Goal: Transaction & Acquisition: Book appointment/travel/reservation

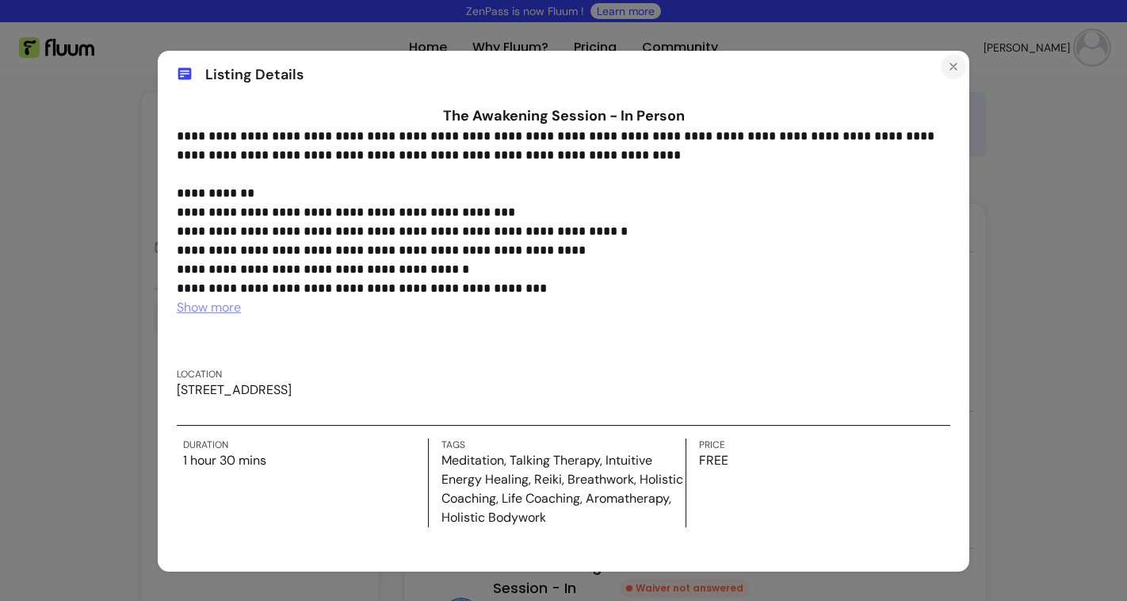
click at [953, 65] on icon "Close" at bounding box center [953, 66] width 13 height 13
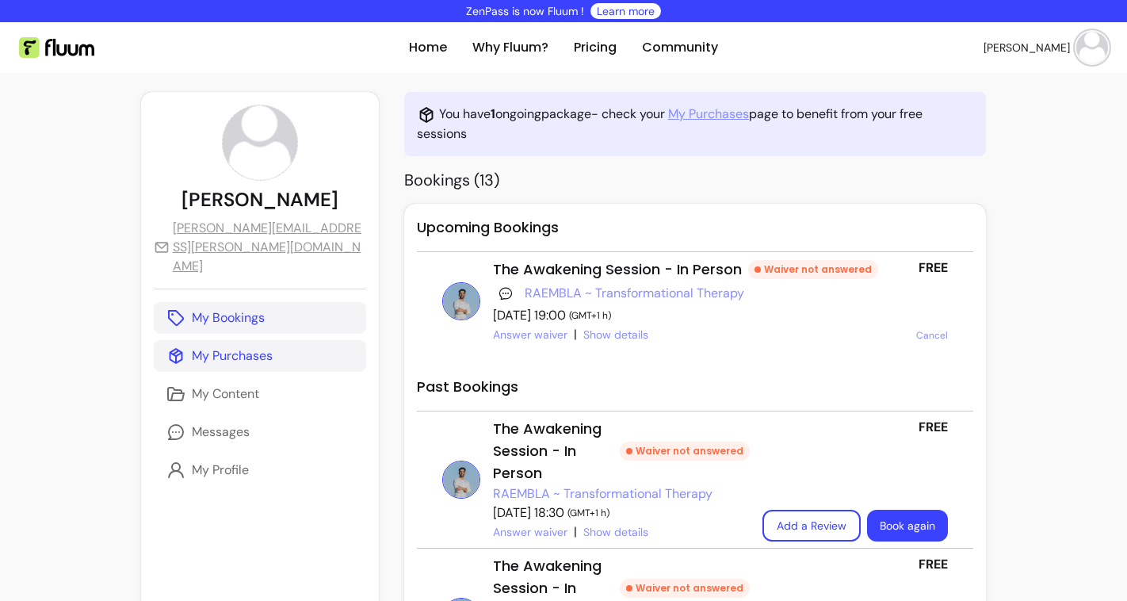
click at [221, 340] on link "My Purchases" at bounding box center [260, 356] width 212 height 32
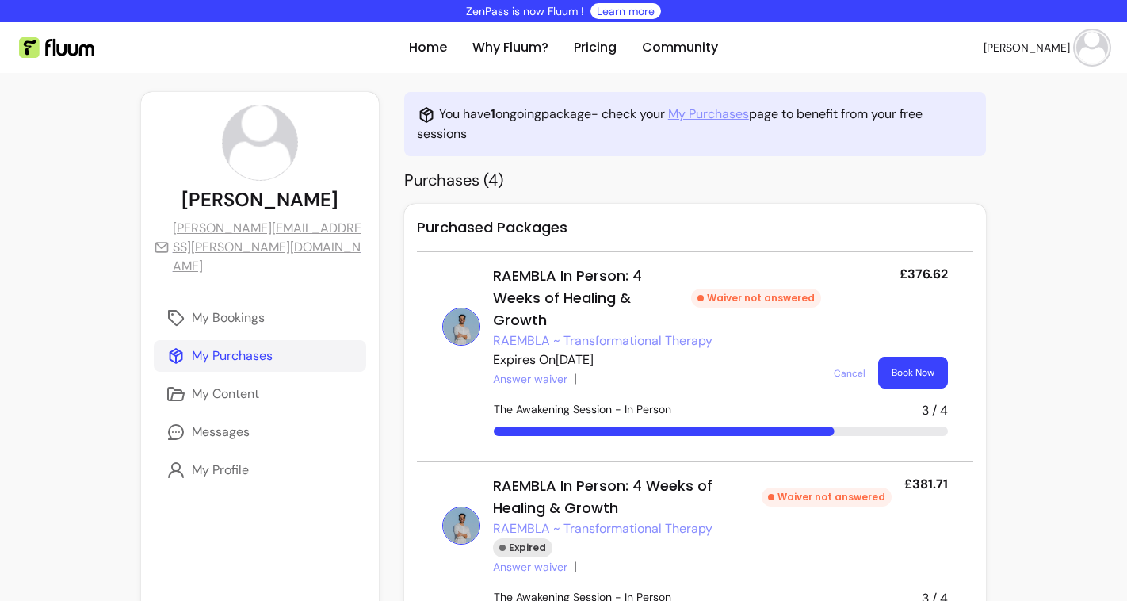
click at [887, 357] on button "Book Now" at bounding box center [913, 373] width 70 height 32
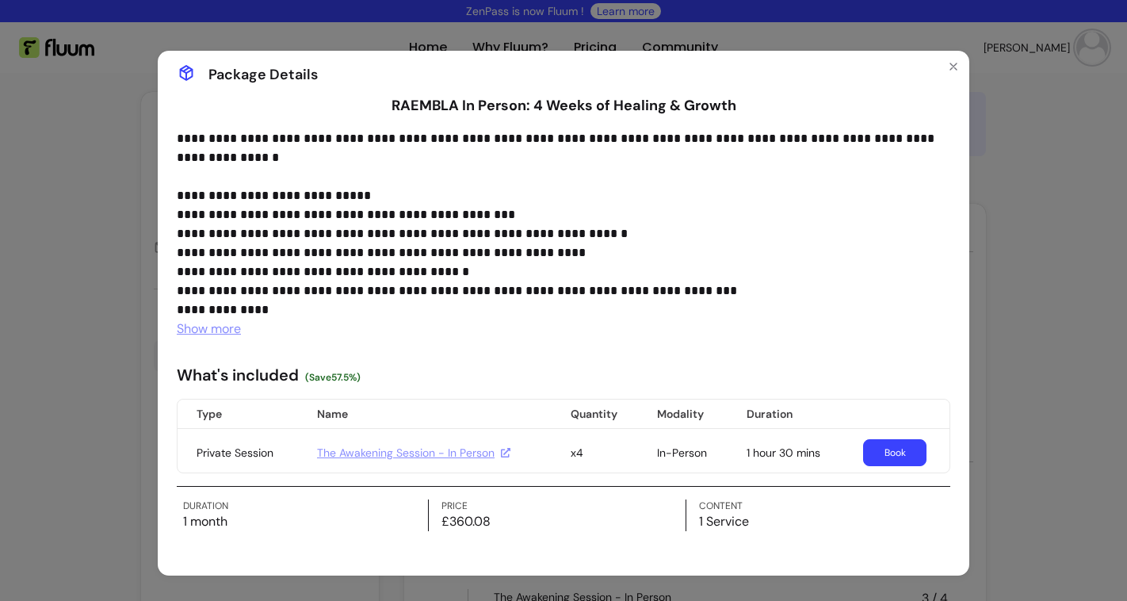
scroll to position [10, 0]
click at [400, 449] on link "The Awakening Session - In Person" at bounding box center [413, 453] width 193 height 16
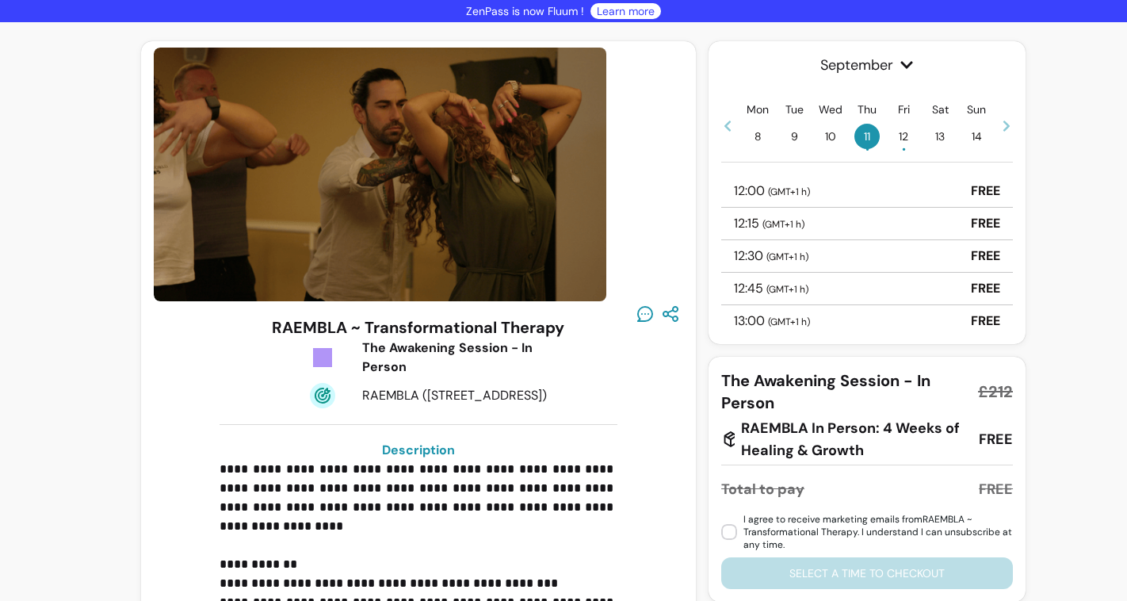
click at [761, 143] on span "8" at bounding box center [757, 136] width 25 height 25
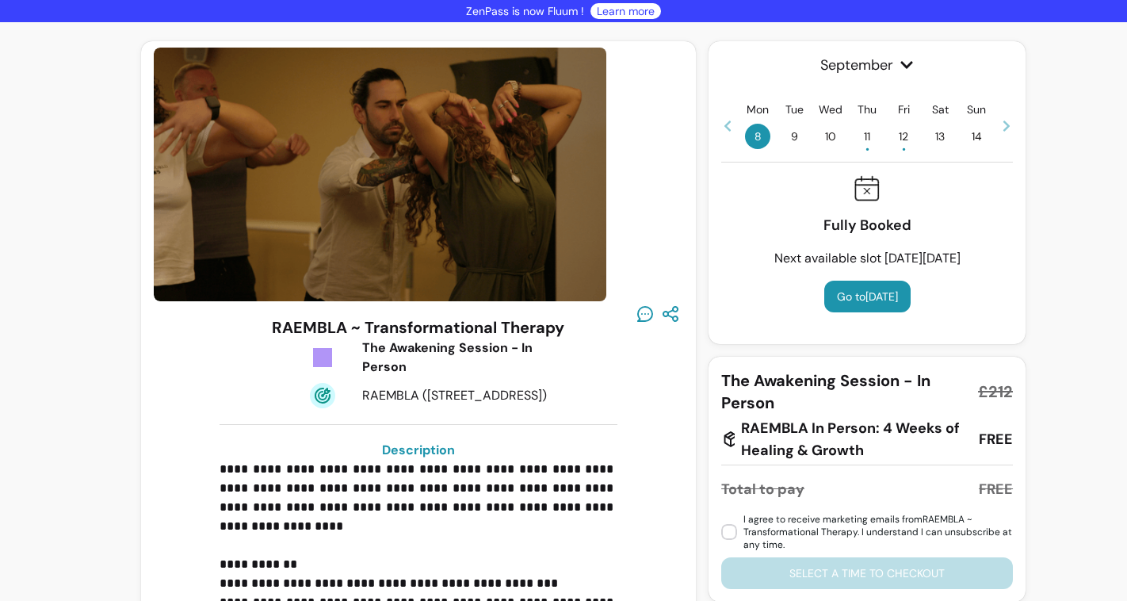
click at [869, 143] on span "•" at bounding box center [867, 149] width 4 height 16
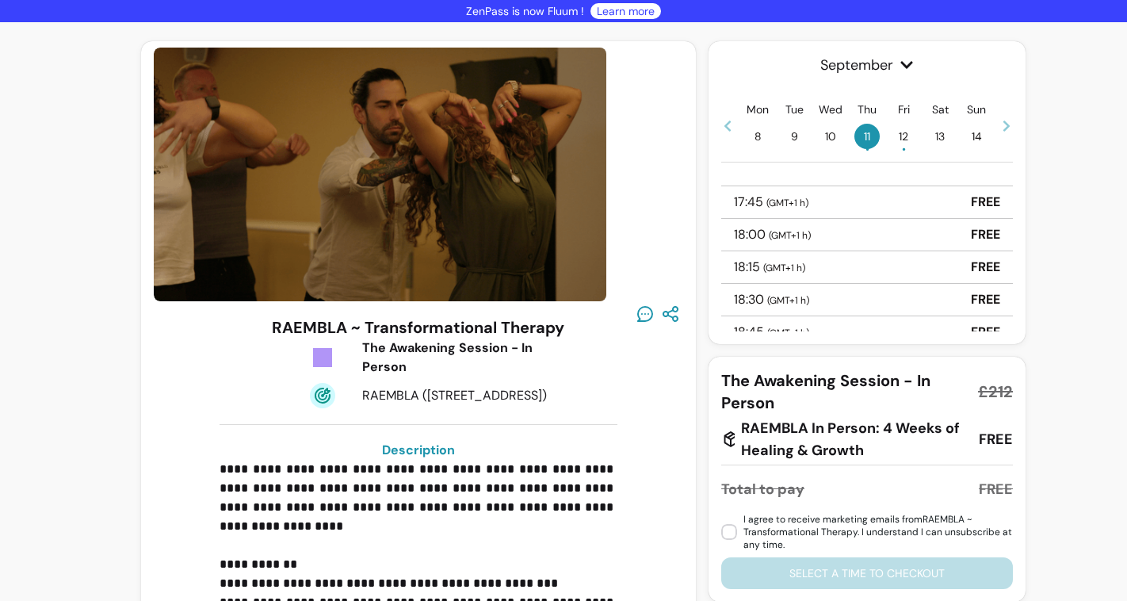
scroll to position [750, 0]
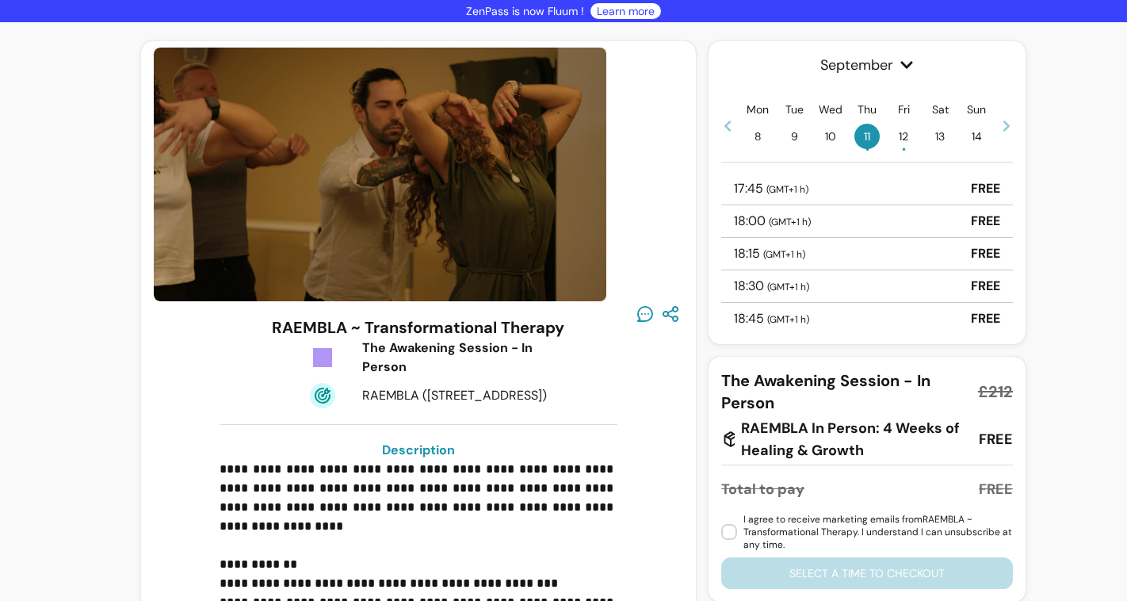
click at [838, 287] on div "18:30 ( GMT+1 h ) FREE" at bounding box center [867, 286] width 292 height 32
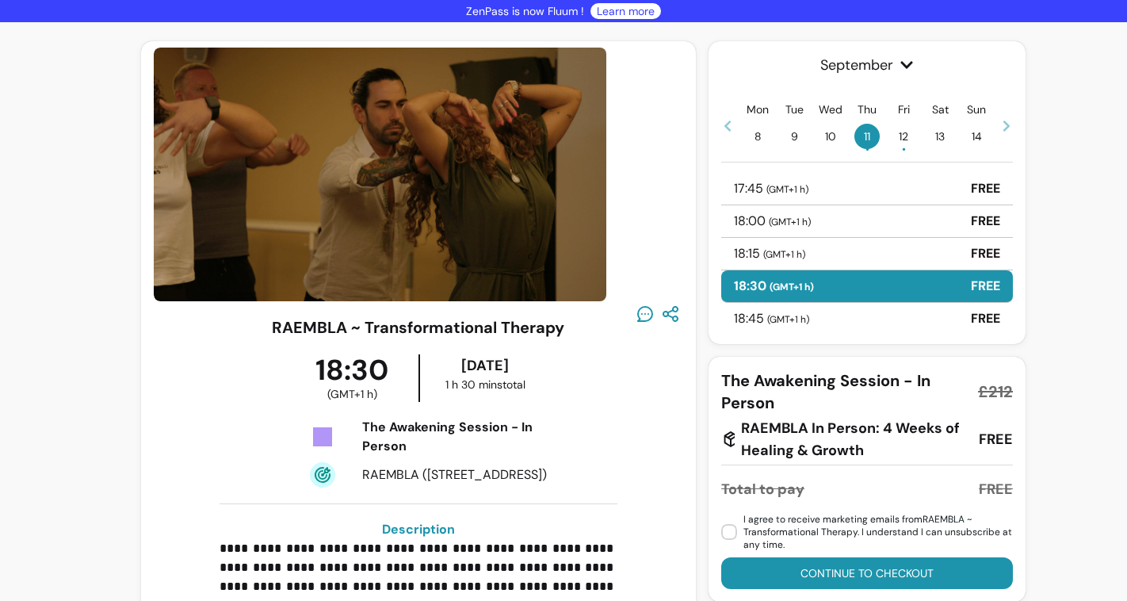
click at [800, 575] on button "Continue to checkout" at bounding box center [867, 573] width 292 height 32
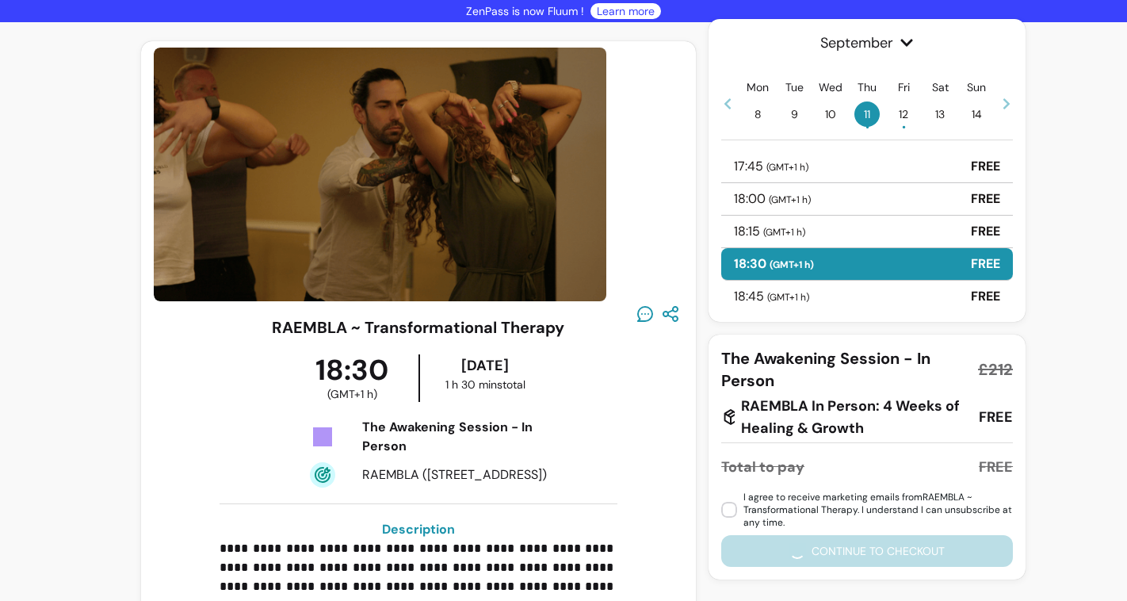
scroll to position [128, 0]
